Goal: Navigation & Orientation: Find specific page/section

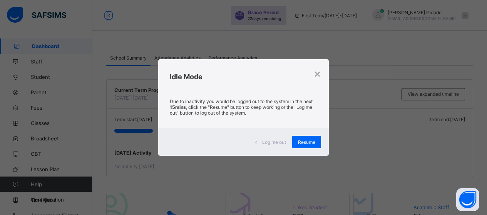
scroll to position [116, 0]
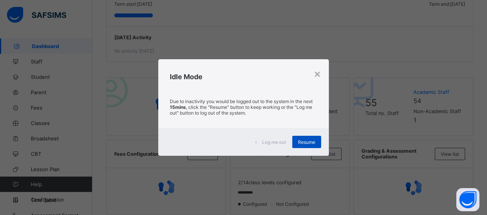
click at [303, 145] on div "Resume" at bounding box center [306, 142] width 29 height 12
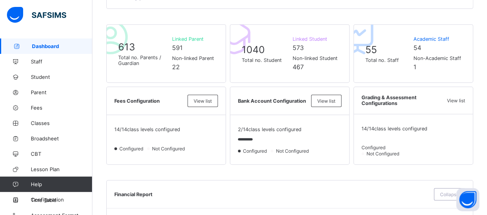
scroll to position [154, 0]
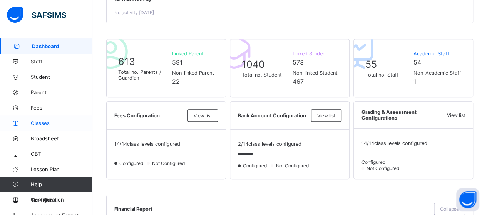
click at [40, 121] on span "Classes" at bounding box center [62, 123] width 62 height 6
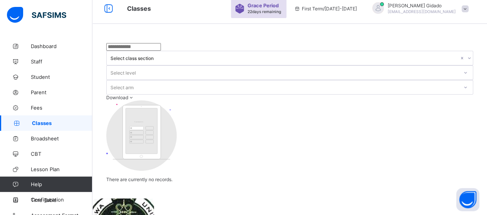
scroll to position [8, 0]
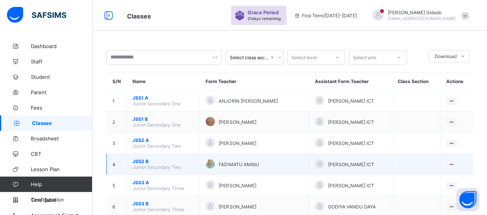
click at [141, 159] on span "JSS2 B" at bounding box center [162, 162] width 61 height 6
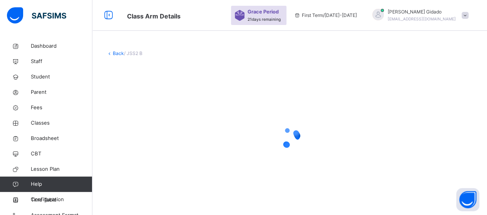
click at [278, 61] on div "Back / JSS2 B" at bounding box center [289, 131] width 395 height 184
click at [337, 173] on div at bounding box center [289, 138] width 367 height 146
click at [259, 83] on div at bounding box center [289, 138] width 367 height 146
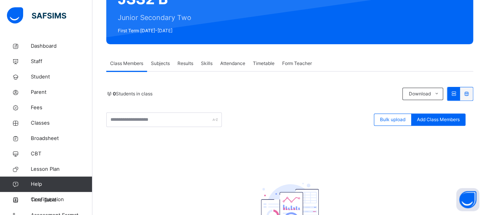
scroll to position [77, 0]
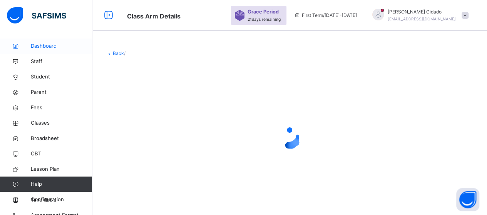
click at [42, 48] on span "Dashboard" at bounding box center [62, 46] width 62 height 8
